Goal: Task Accomplishment & Management: Complete application form

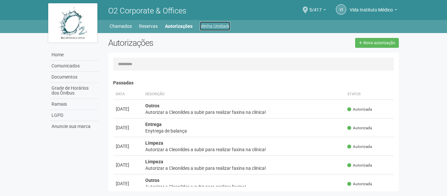
click at [218, 28] on link "Minha Unidade" at bounding box center [215, 26] width 30 height 9
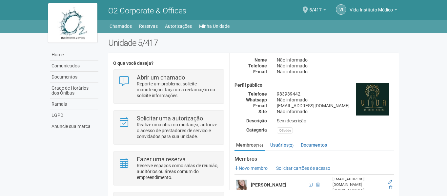
scroll to position [66, 0]
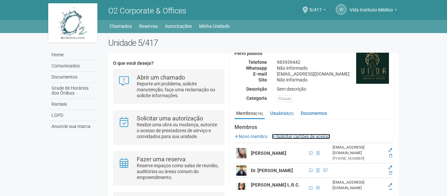
drag, startPoint x: 297, startPoint y: 133, endPoint x: 291, endPoint y: 146, distance: 13.8
click at [297, 134] on link "Solicitar cartões de acesso" at bounding box center [301, 136] width 58 height 5
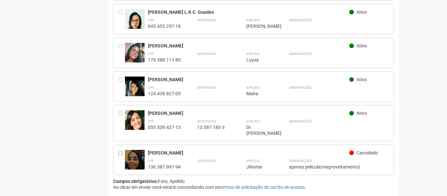
scroll to position [464, 0]
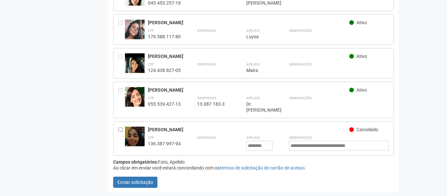
click at [135, 139] on img at bounding box center [135, 141] width 20 height 29
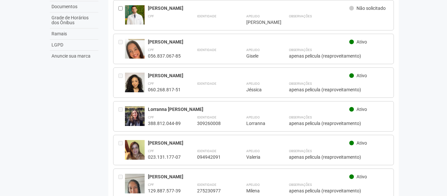
scroll to position [0, 0]
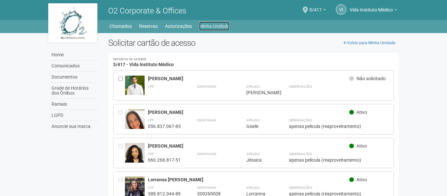
click at [213, 25] on link "Minha Unidade" at bounding box center [214, 26] width 30 height 9
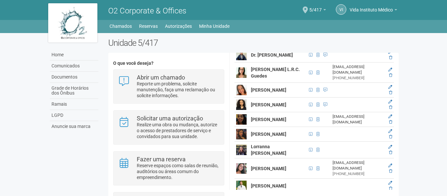
scroll to position [197, 0]
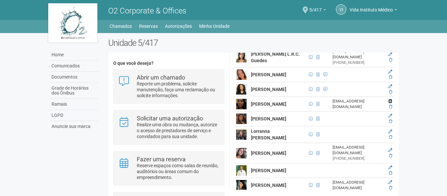
click at [388, 100] on icon at bounding box center [390, 101] width 4 height 4
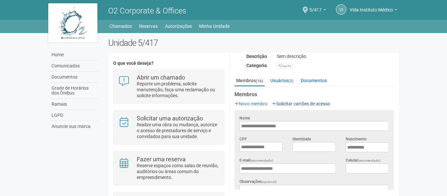
scroll to position [164, 0]
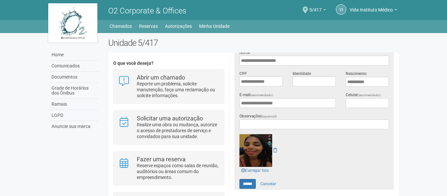
click at [252, 154] on img at bounding box center [255, 150] width 33 height 33
